Goal: Transaction & Acquisition: Purchase product/service

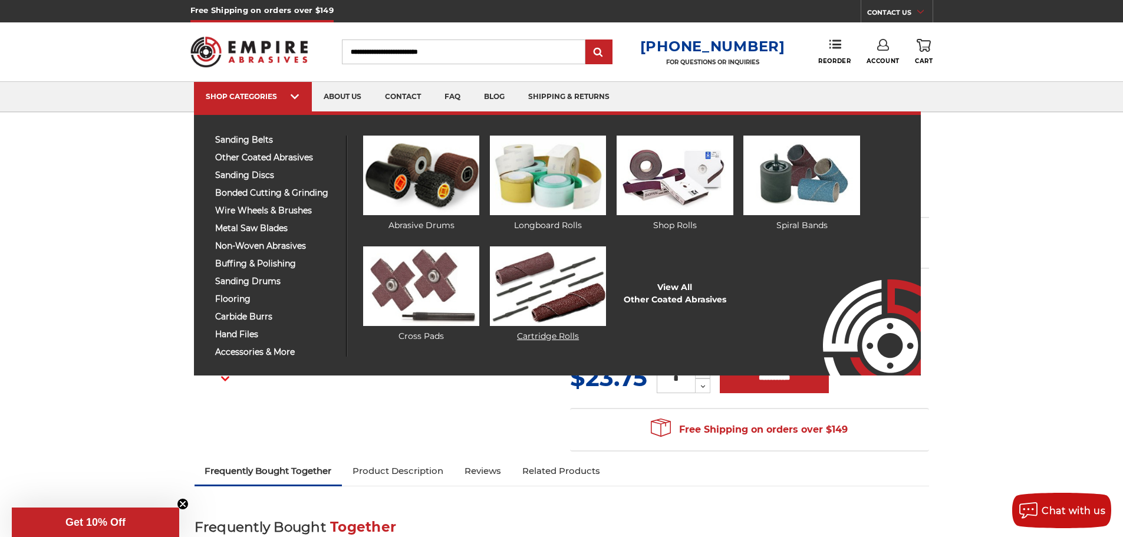
click at [546, 272] on img at bounding box center [548, 286] width 116 height 80
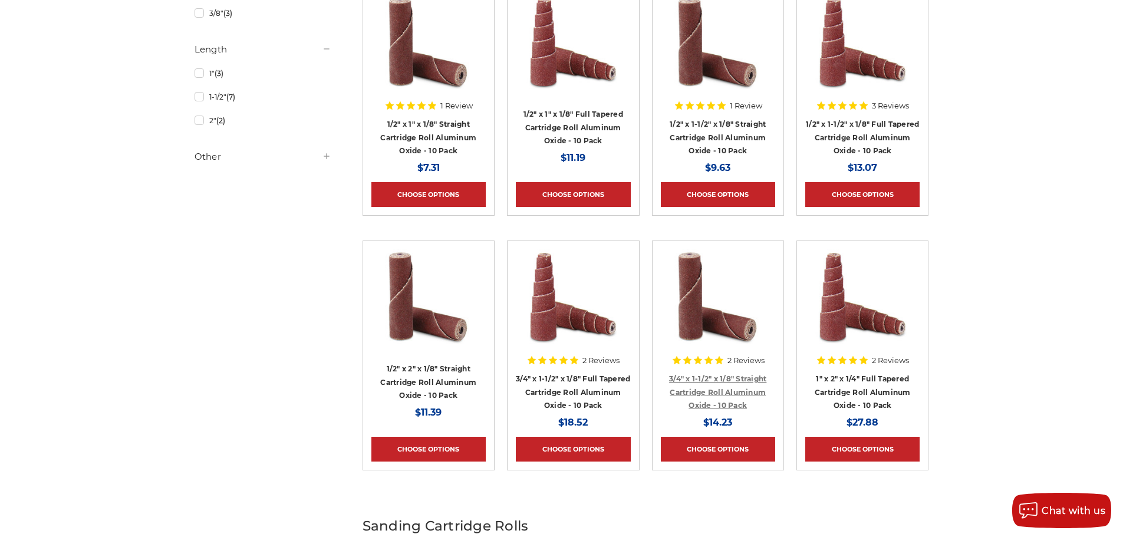
scroll to position [531, 0]
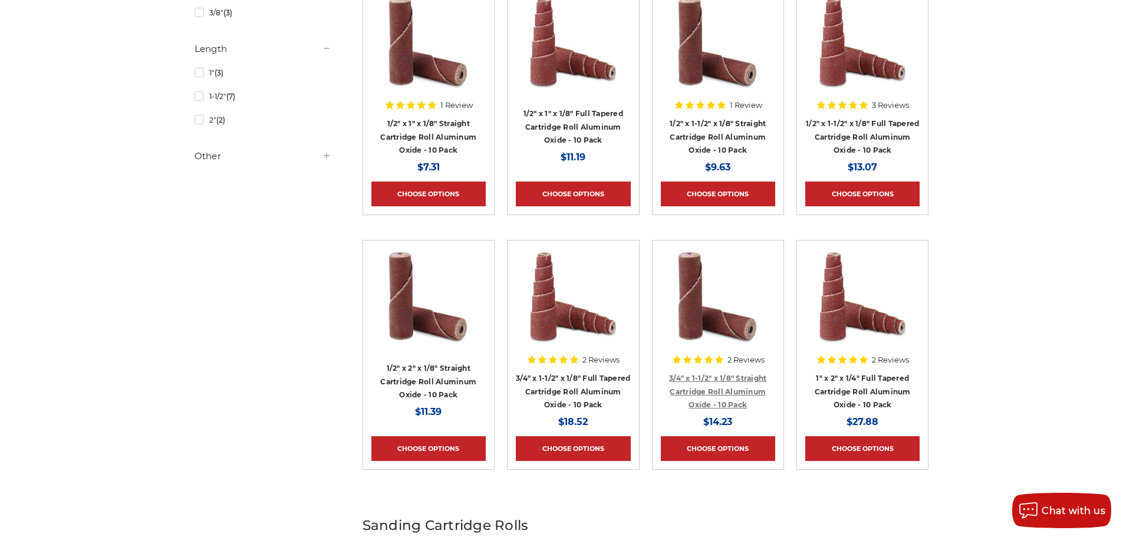
click at [704, 375] on link "3/4" x 1-1/2" x 1/8" Straight Cartridge Roll Aluminum Oxide - 10 Pack" at bounding box center [717, 391] width 97 height 35
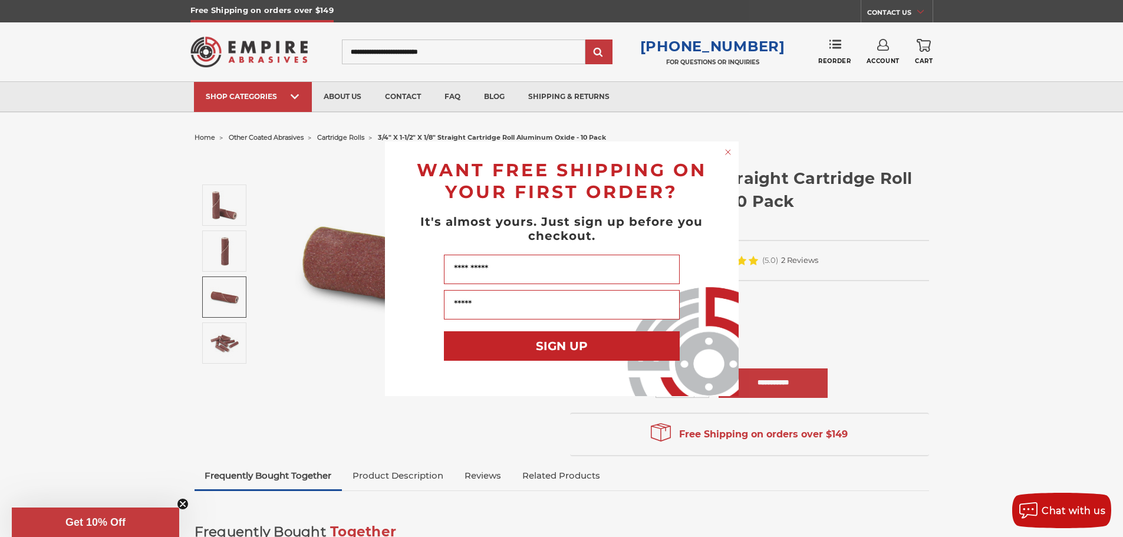
drag, startPoint x: 728, startPoint y: 153, endPoint x: 686, endPoint y: 152, distance: 41.9
click at [728, 153] on circle "Close dialog" at bounding box center [727, 151] width 11 height 11
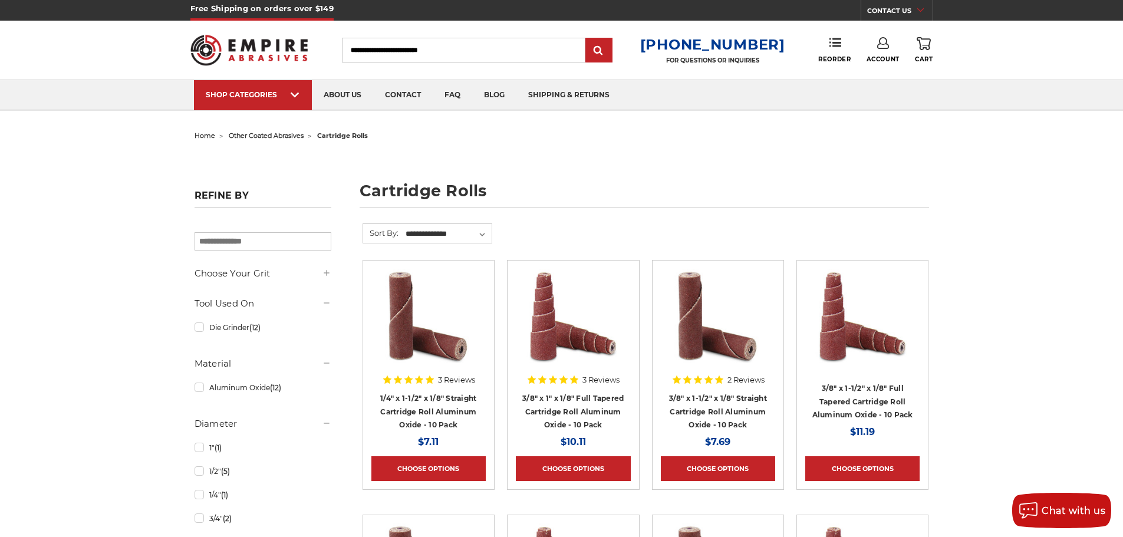
scroll to position [1, 0]
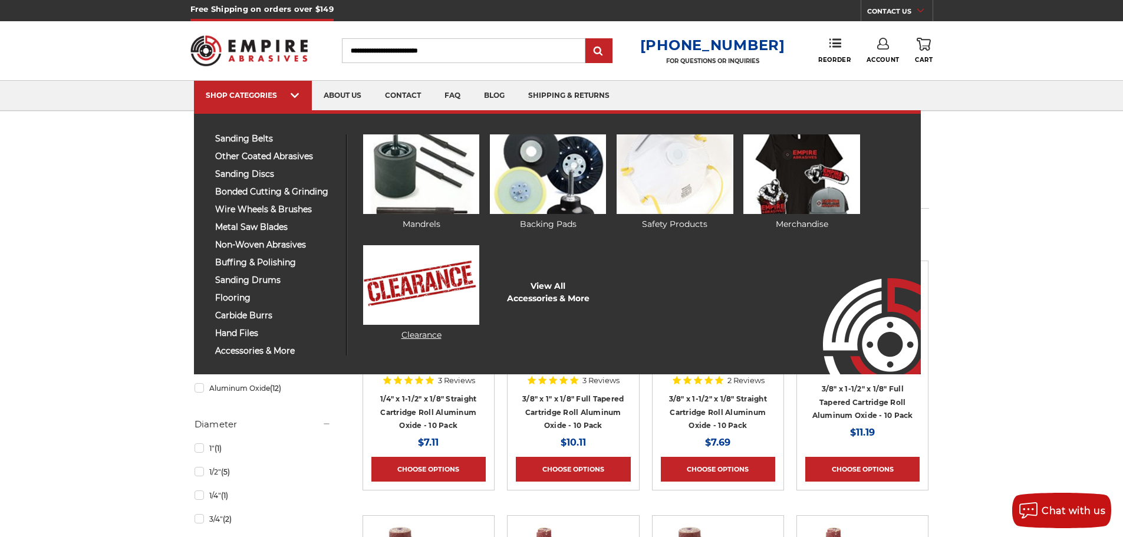
click at [412, 334] on link "Clearance" at bounding box center [421, 293] width 116 height 96
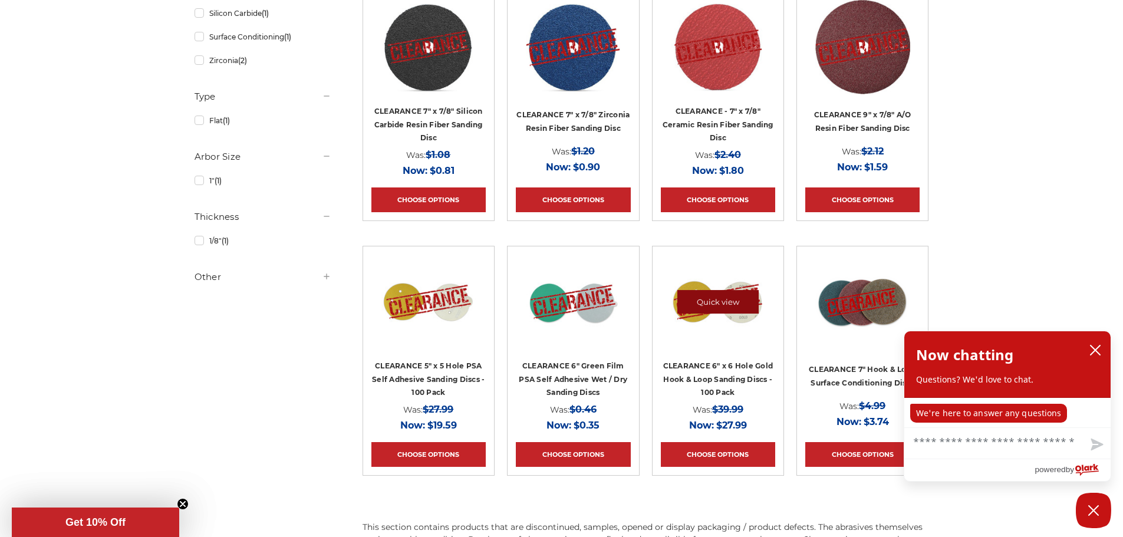
scroll to position [542, 0]
click at [1101, 351] on button "close chatbox" at bounding box center [1094, 350] width 19 height 18
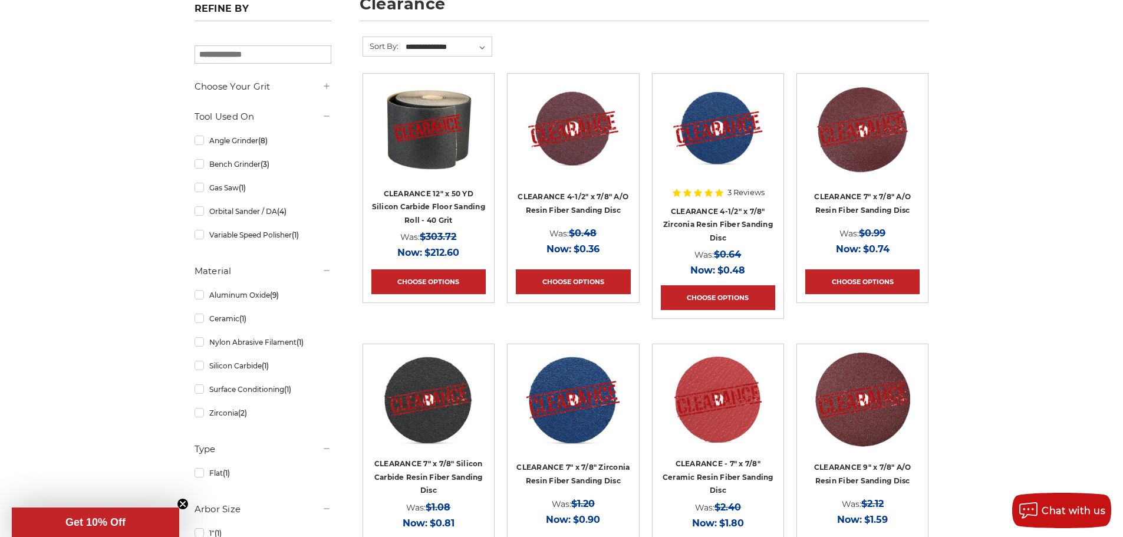
scroll to position [188, 0]
click at [726, 291] on link "Choose Options" at bounding box center [718, 298] width 114 height 25
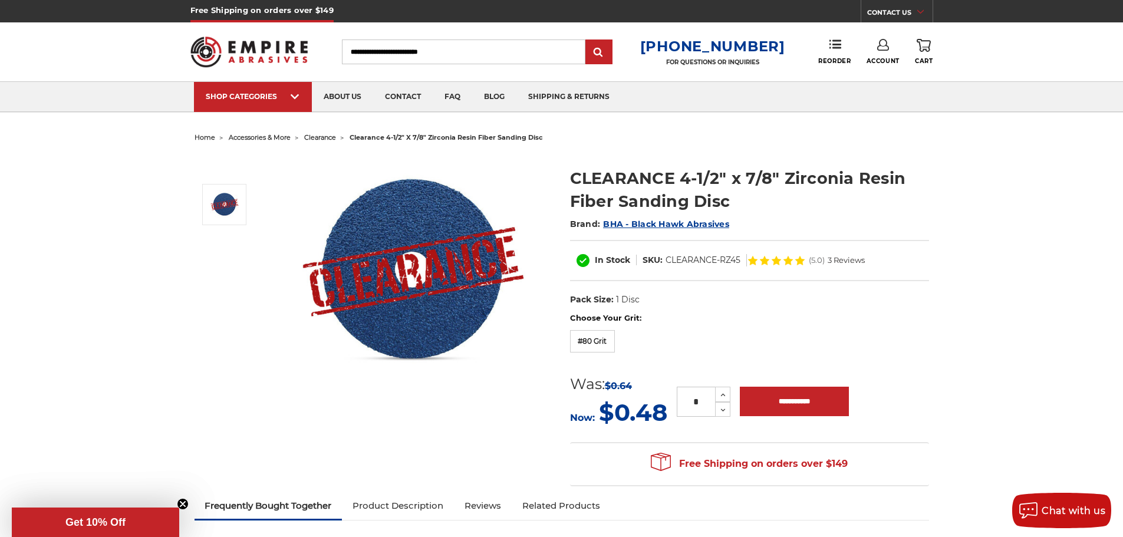
click at [639, 224] on span "BHA - Black Hawk Abrasives" at bounding box center [666, 224] width 126 height 11
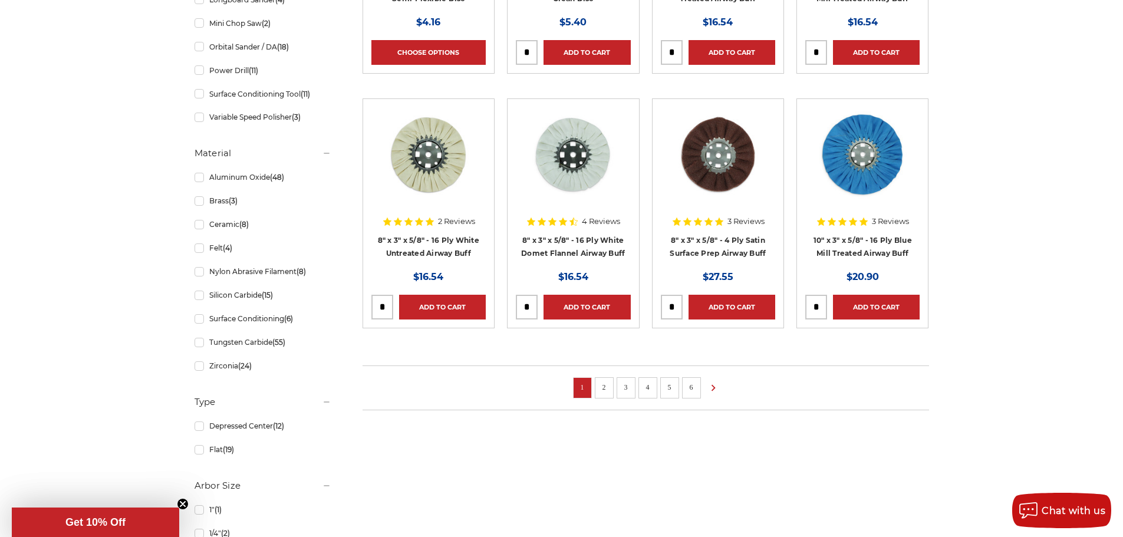
scroll to position [712, 0]
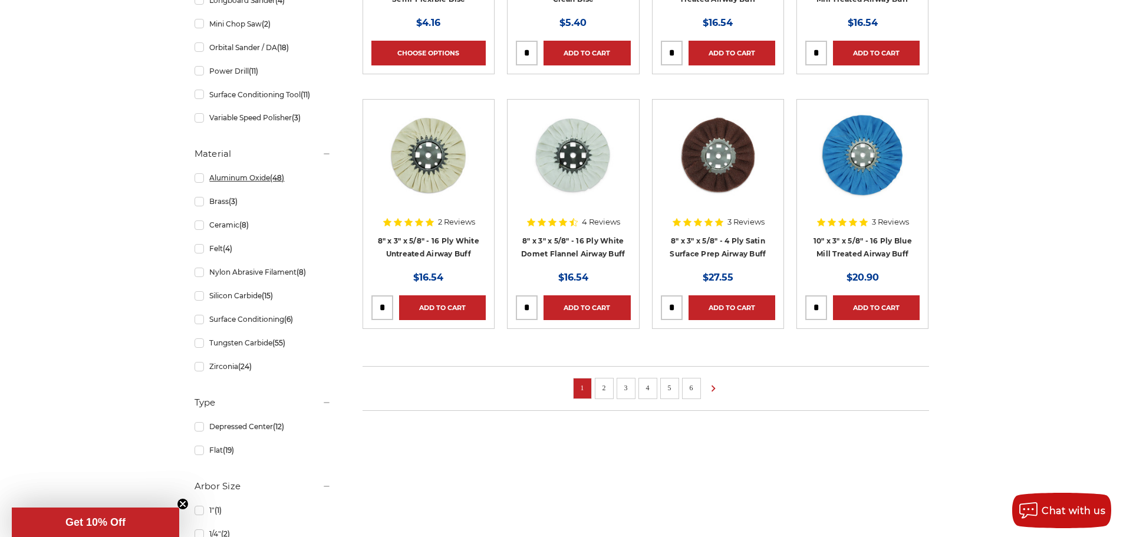
click at [199, 180] on link "Aluminum Oxide (48)" at bounding box center [262, 177] width 137 height 21
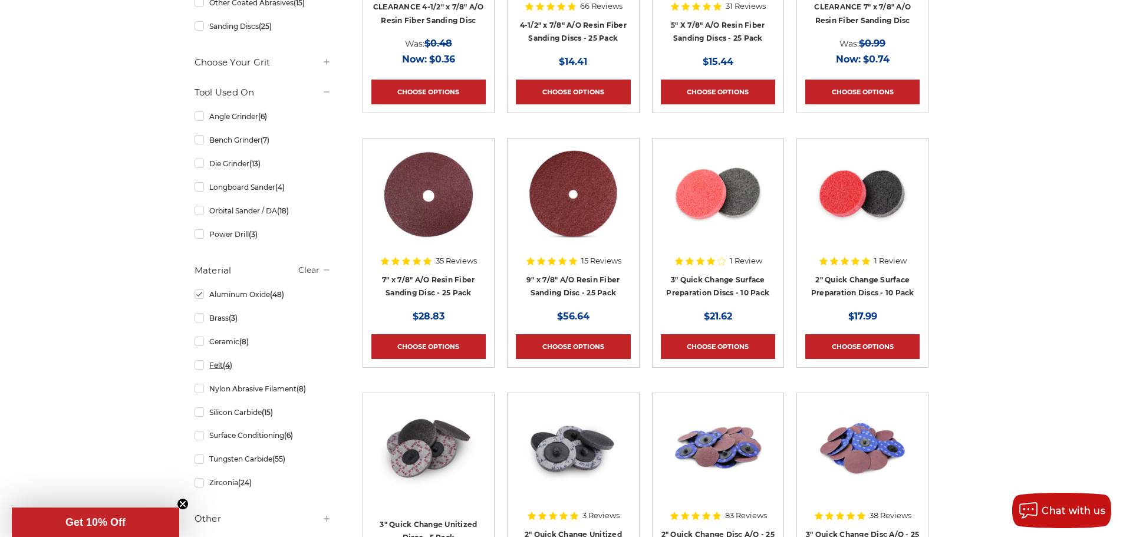
scroll to position [418, 0]
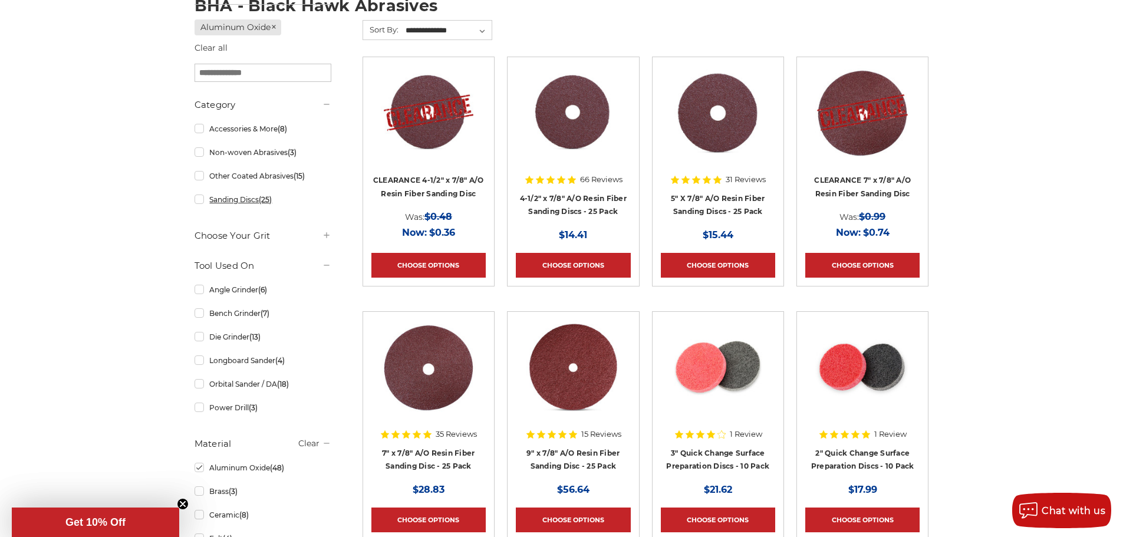
click at [202, 201] on link "Sanding Discs (25)" at bounding box center [262, 199] width 137 height 21
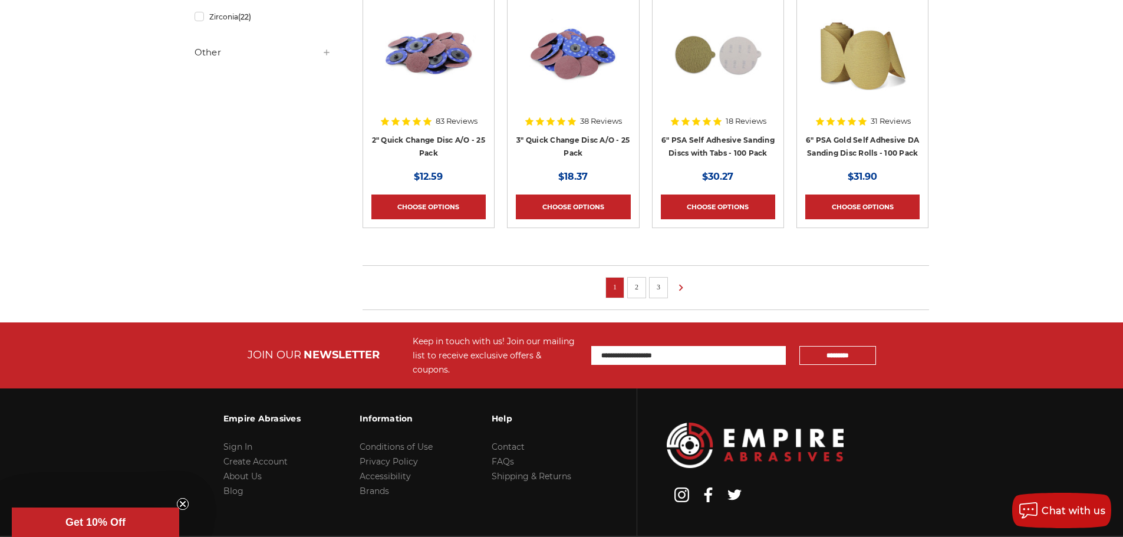
scroll to position [814, 0]
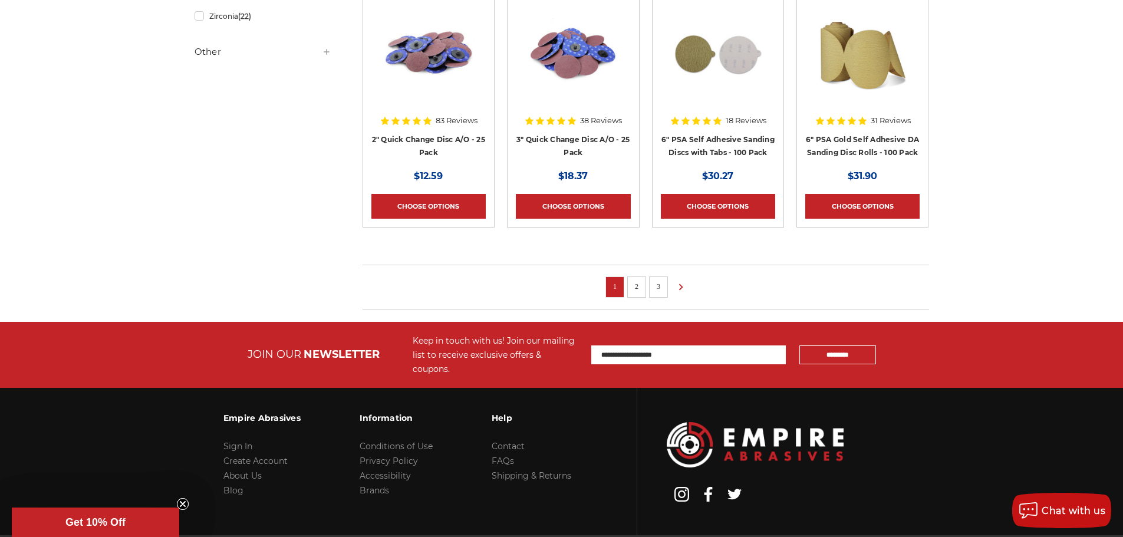
click at [639, 287] on link "2" at bounding box center [637, 286] width 12 height 13
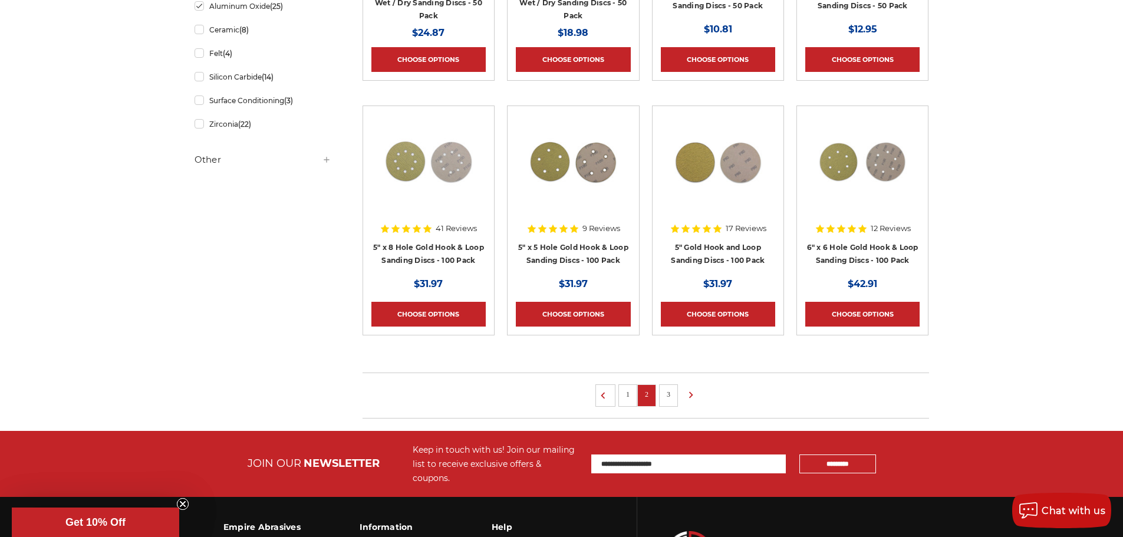
scroll to position [707, 0]
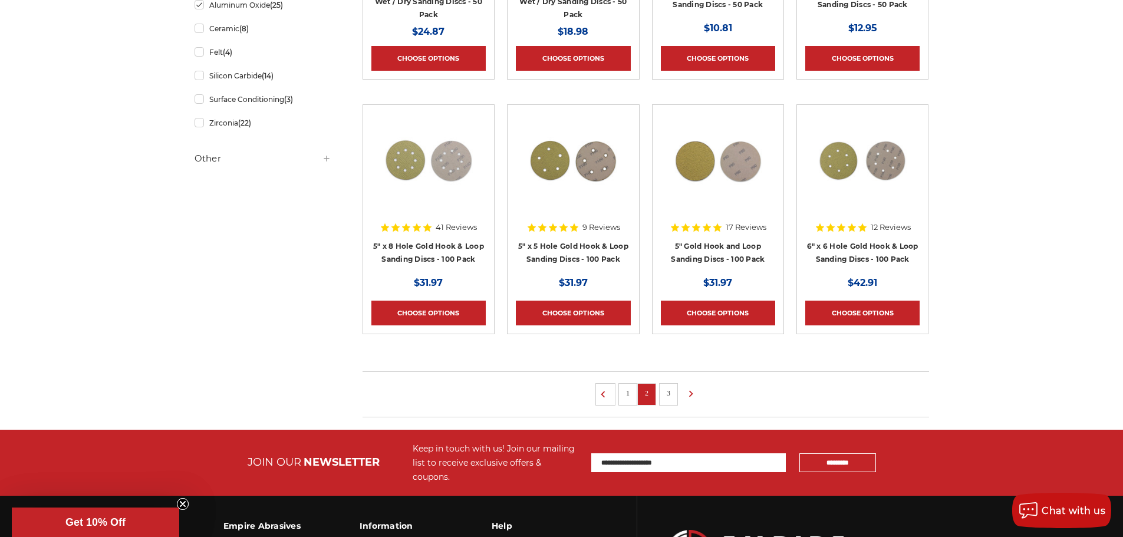
click at [672, 392] on link "3" at bounding box center [668, 393] width 12 height 13
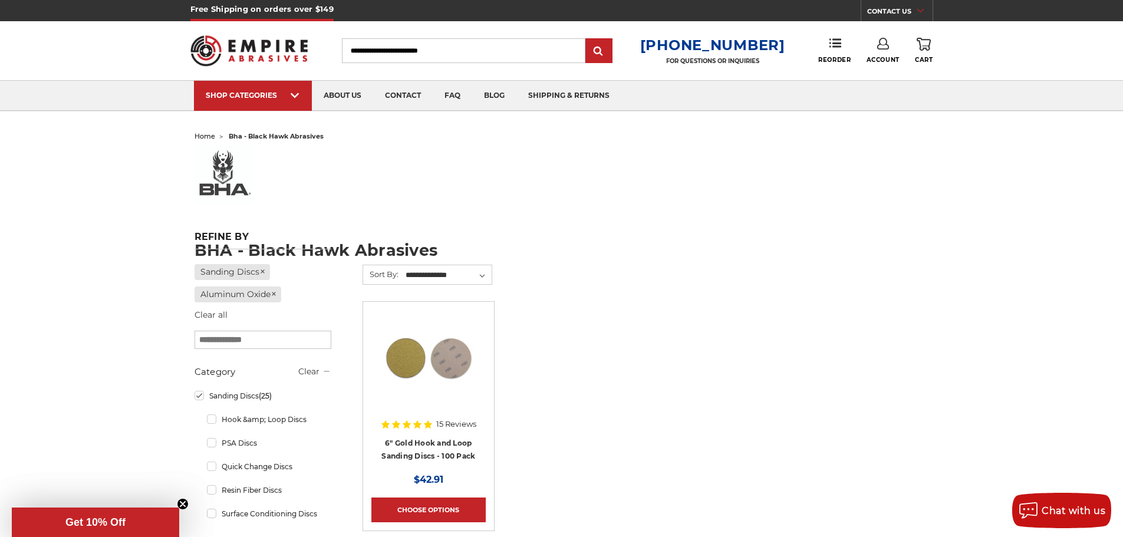
scroll to position [1, 0]
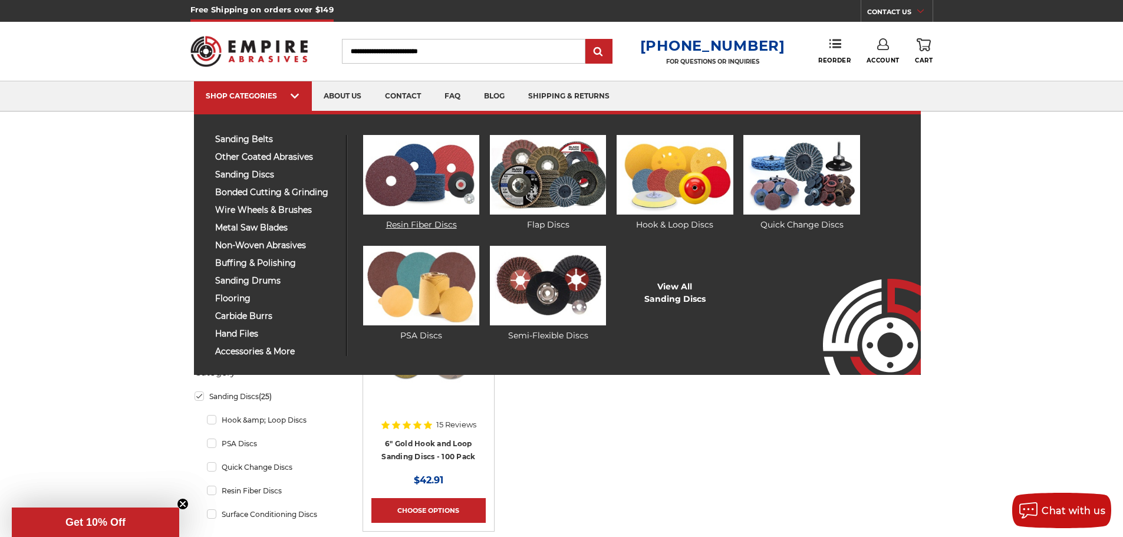
click at [433, 184] on img at bounding box center [421, 175] width 116 height 80
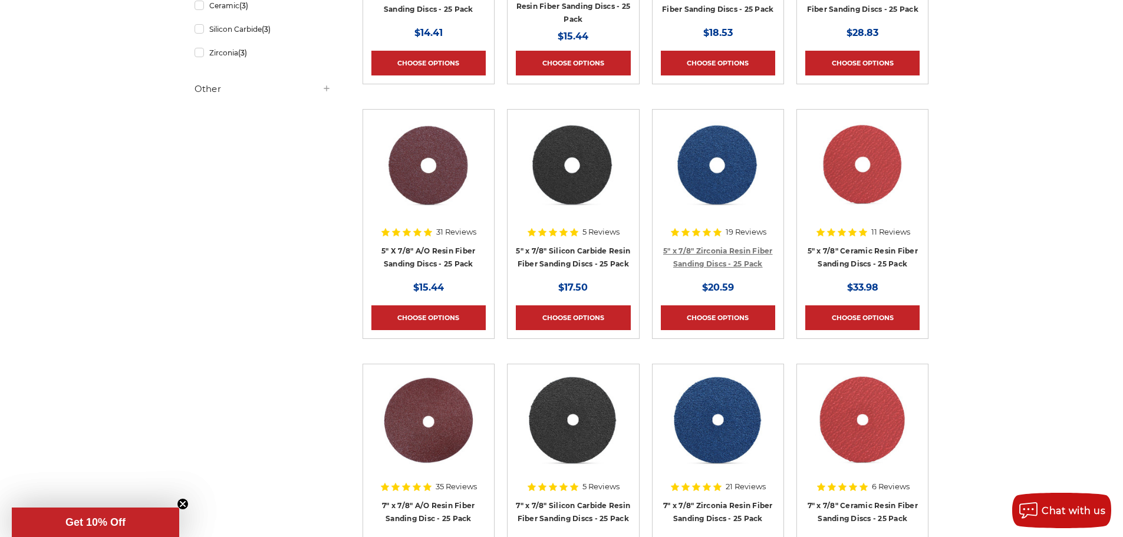
click at [725, 258] on link "5" x 7/8" Zirconia Resin Fiber Sanding Discs - 25 Pack" at bounding box center [718, 257] width 110 height 22
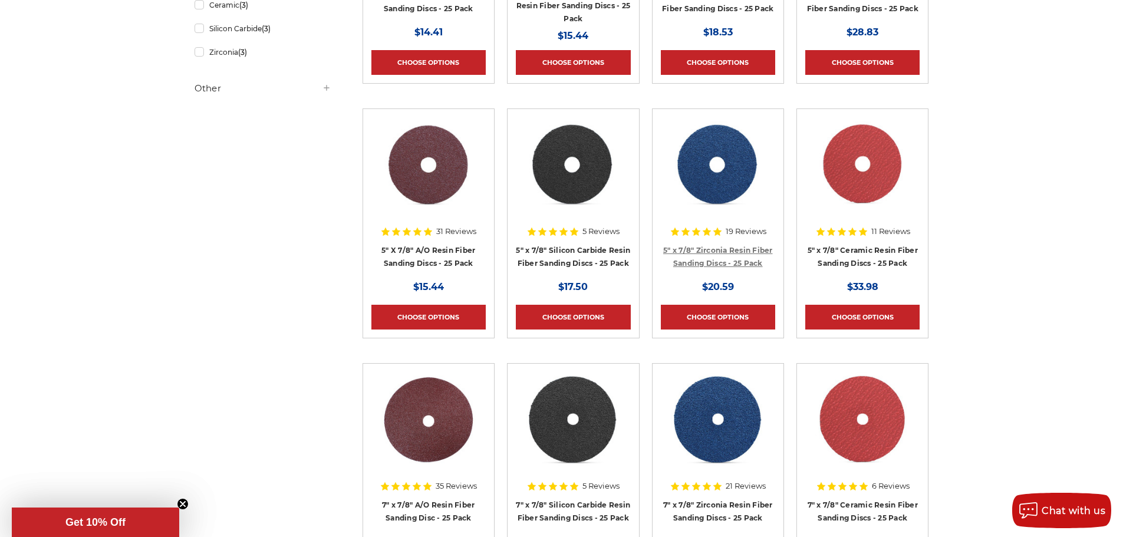
scroll to position [408, 0]
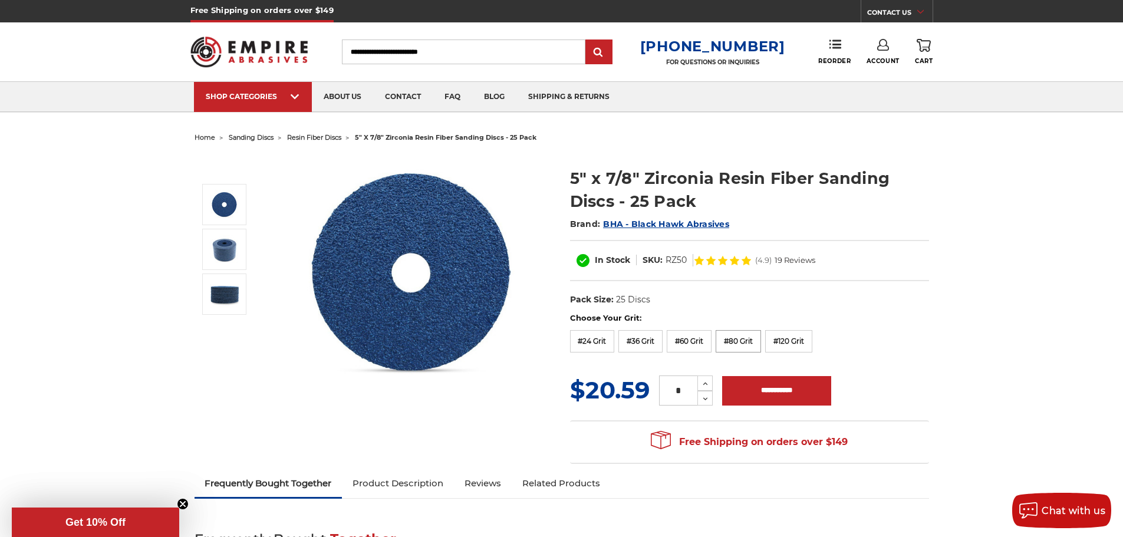
click at [739, 335] on label "#80 Grit" at bounding box center [737, 341] width 45 height 22
